Goal: Use online tool/utility

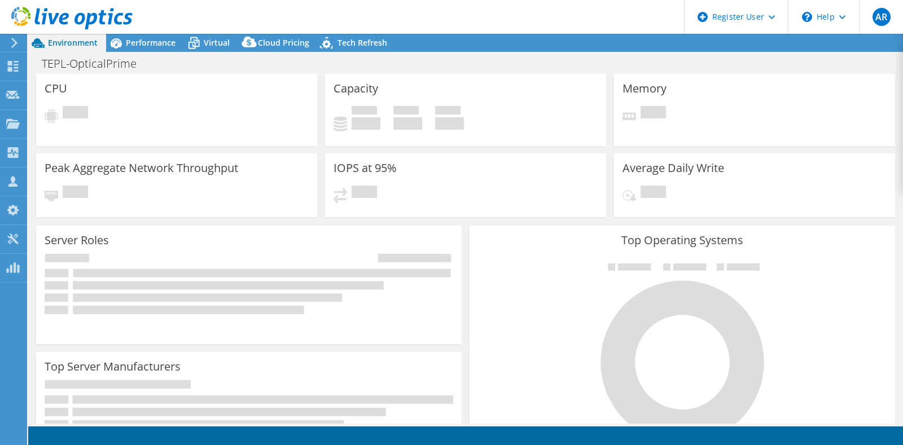
select select "[GEOGRAPHIC_DATA]"
select select "USD"
